Goal: Navigation & Orientation: Find specific page/section

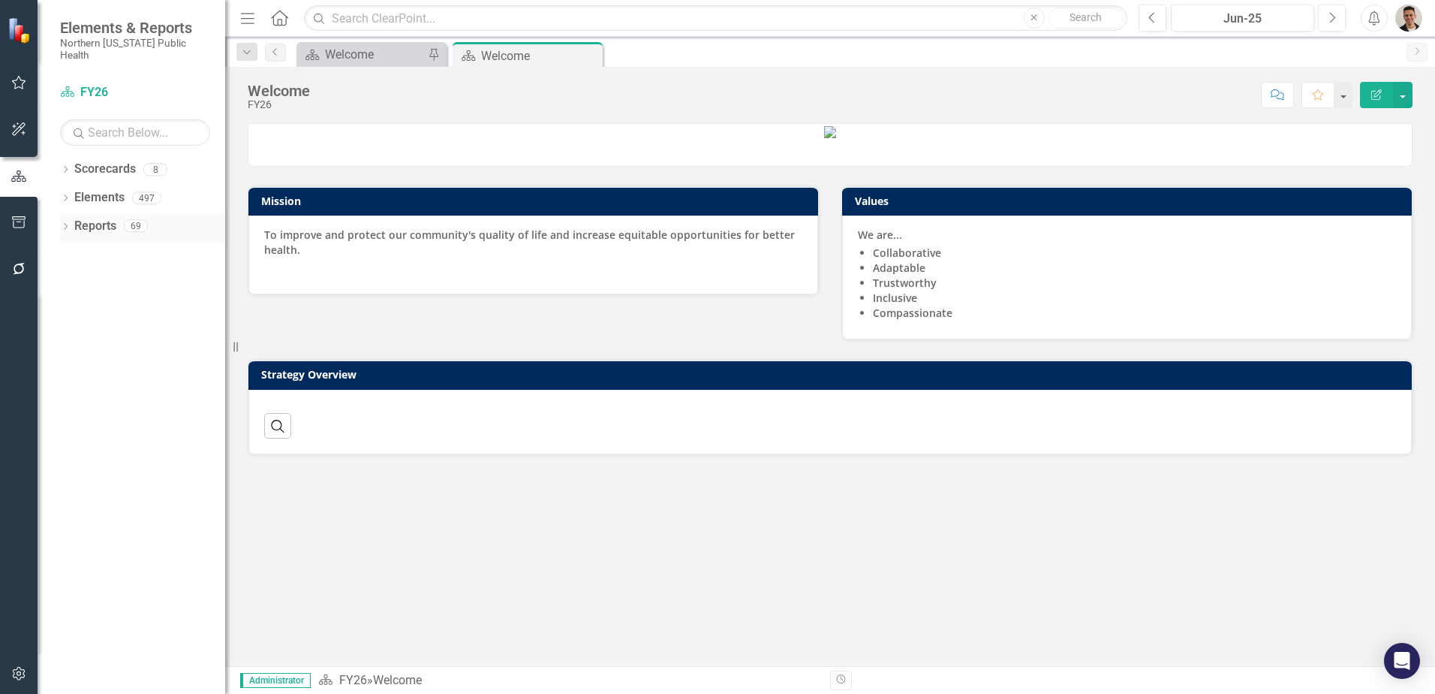
click at [71, 214] on div "Dropdown Reports 69" at bounding box center [142, 228] width 165 height 29
click at [67, 224] on icon "Dropdown" at bounding box center [65, 228] width 11 height 8
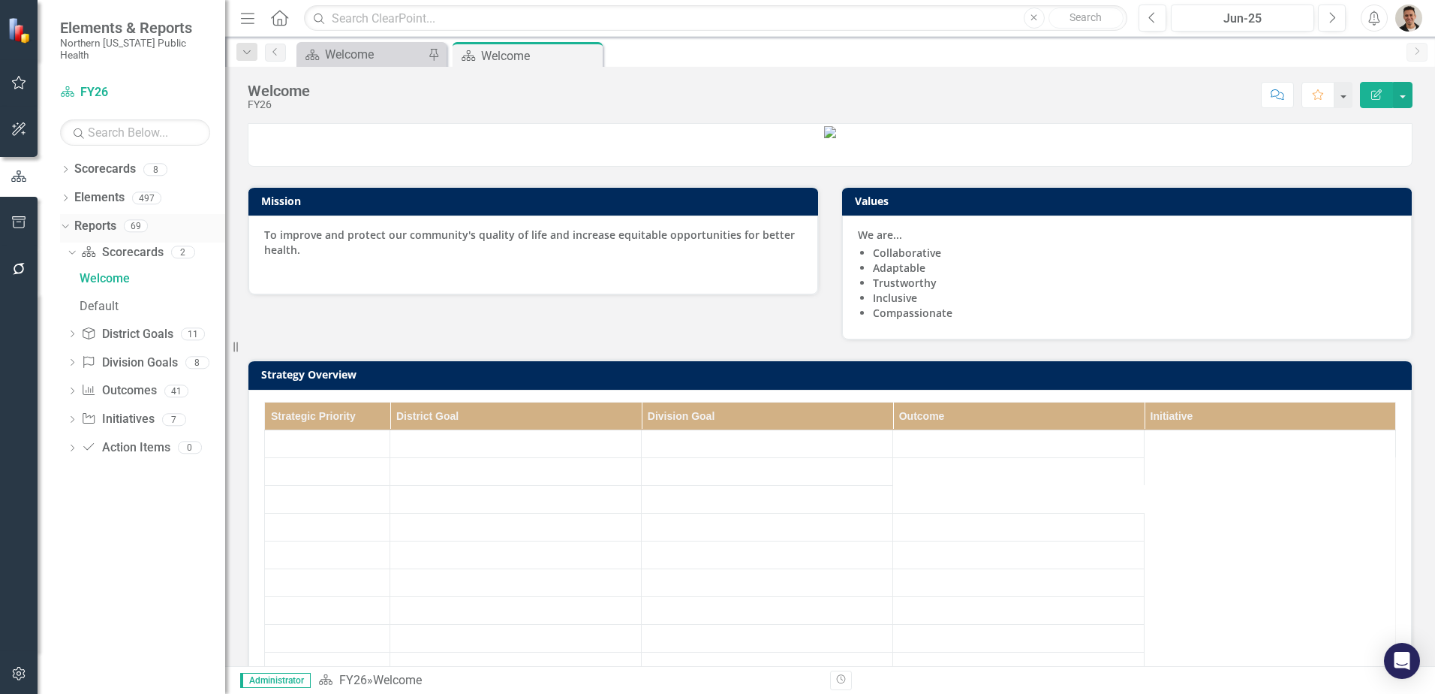
click at [67, 220] on icon "Dropdown" at bounding box center [63, 225] width 8 height 11
click at [62, 167] on icon "Dropdown" at bounding box center [65, 171] width 11 height 8
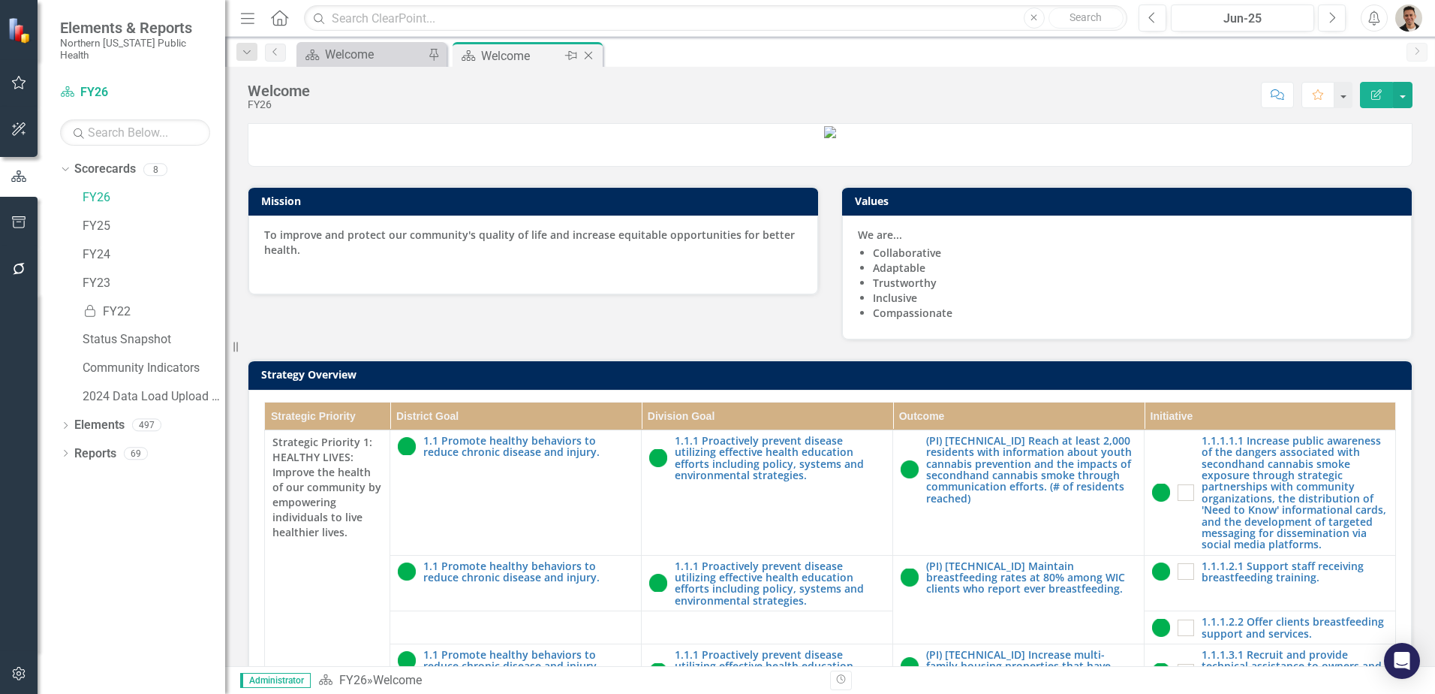
click at [596, 56] on icon "Close" at bounding box center [588, 56] width 15 height 12
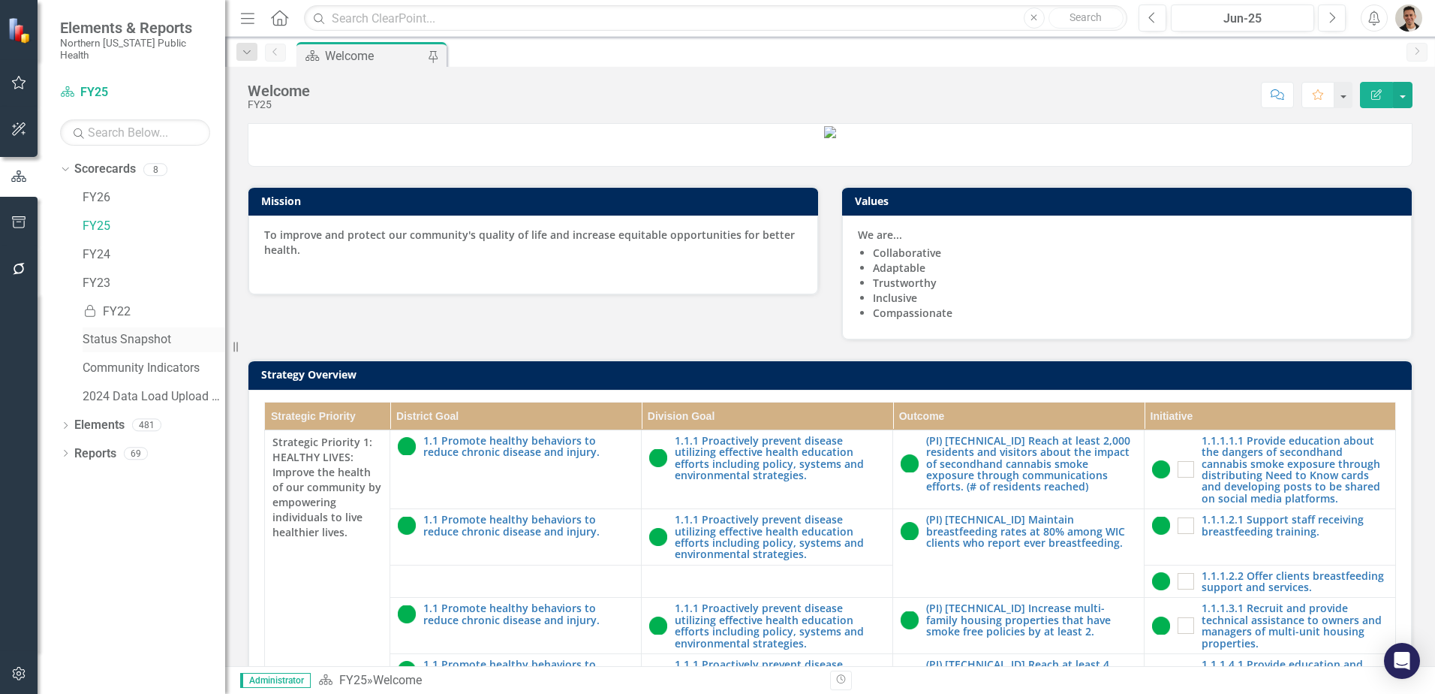
click at [149, 331] on link "Status Snapshot" at bounding box center [154, 339] width 143 height 17
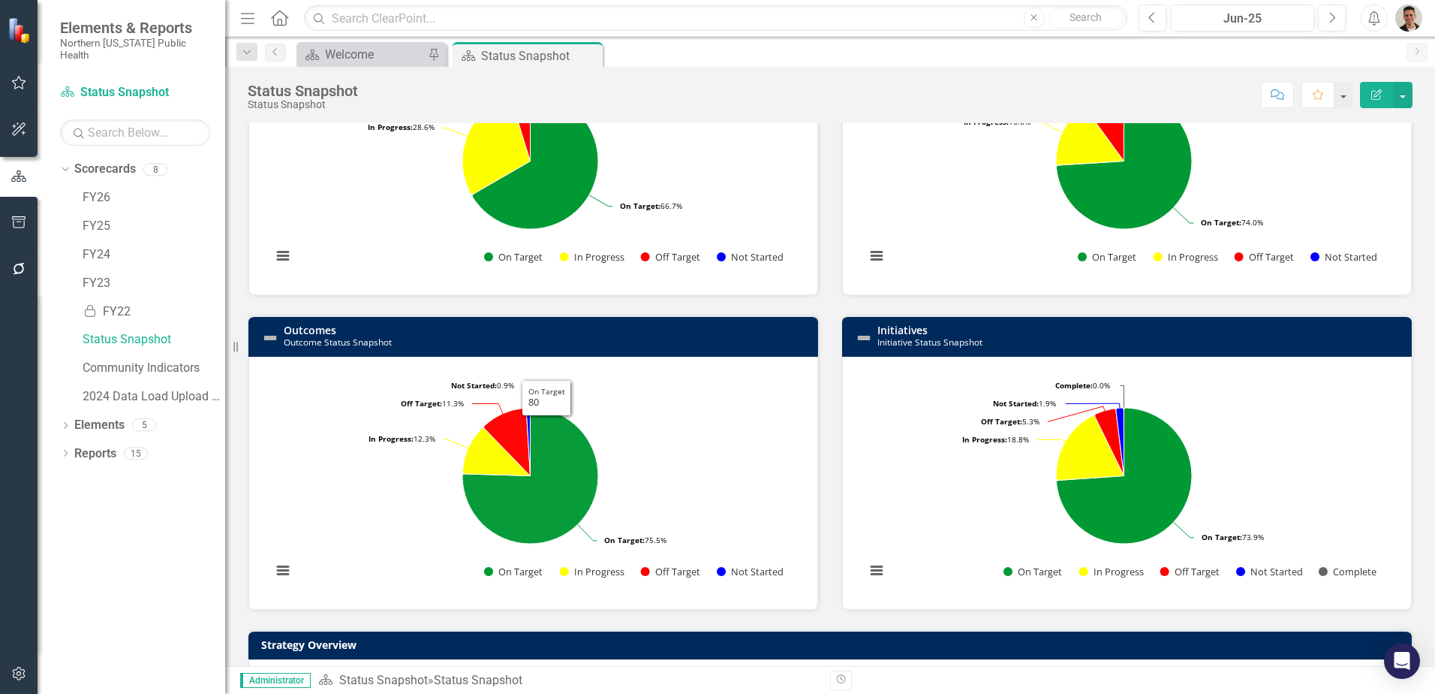
scroll to position [150, 0]
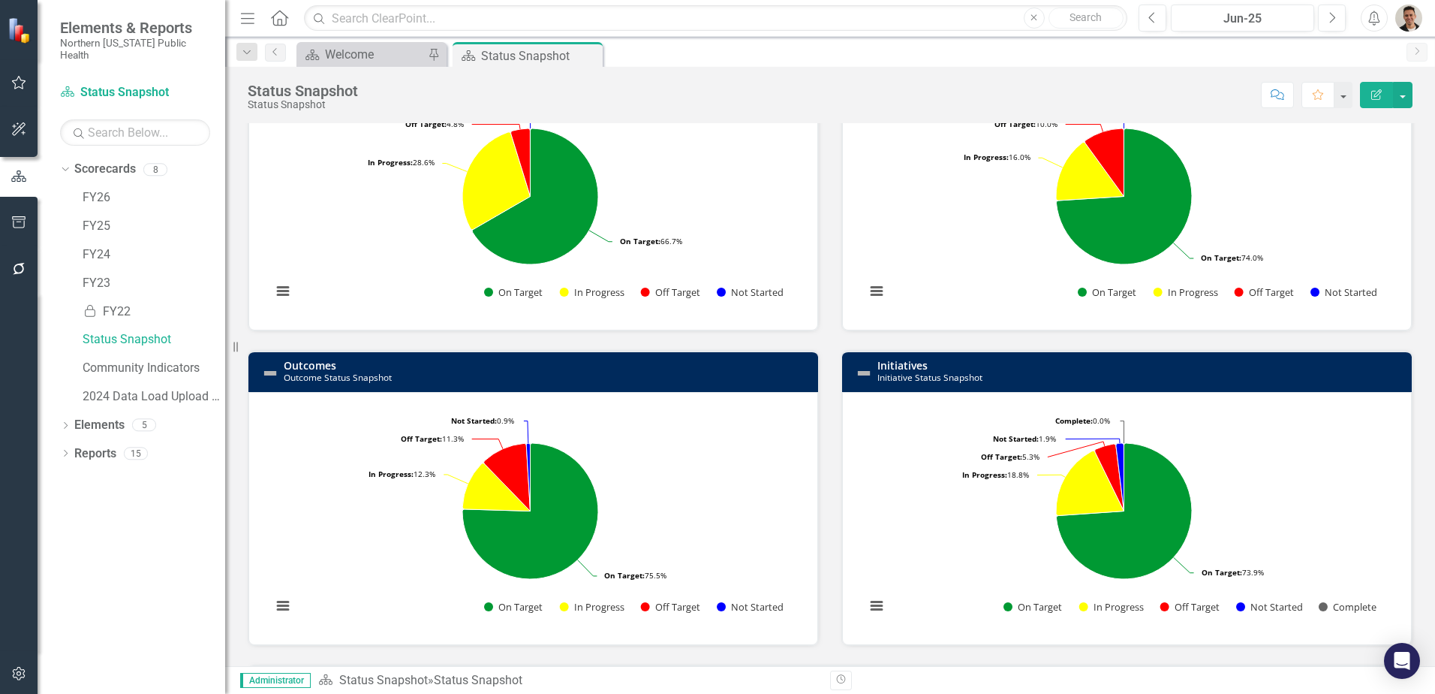
click at [0, 0] on icon "Close" at bounding box center [0, 0] width 0 height 0
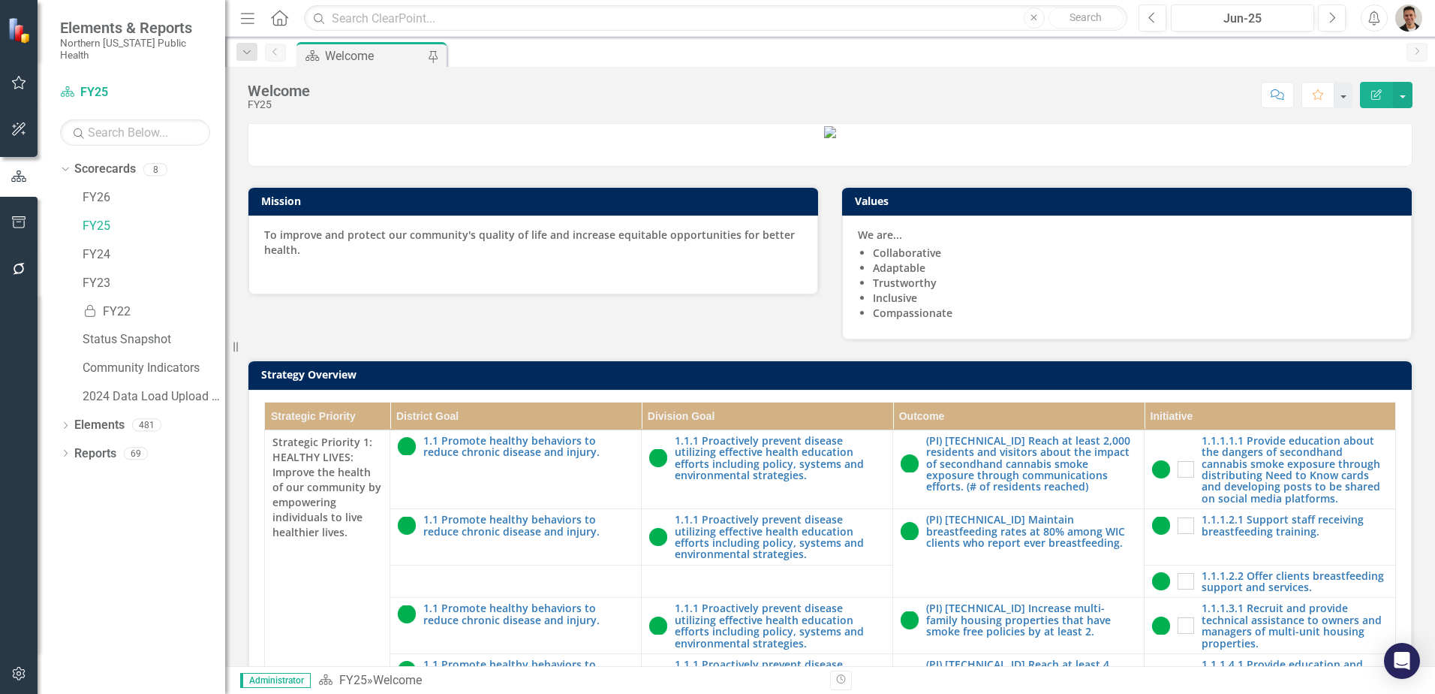
click at [1415, 12] on img "button" at bounding box center [1409, 18] width 27 height 27
click at [1342, 217] on link "Logout Log Out" at bounding box center [1362, 217] width 119 height 28
